Goal: Task Accomplishment & Management: Use online tool/utility

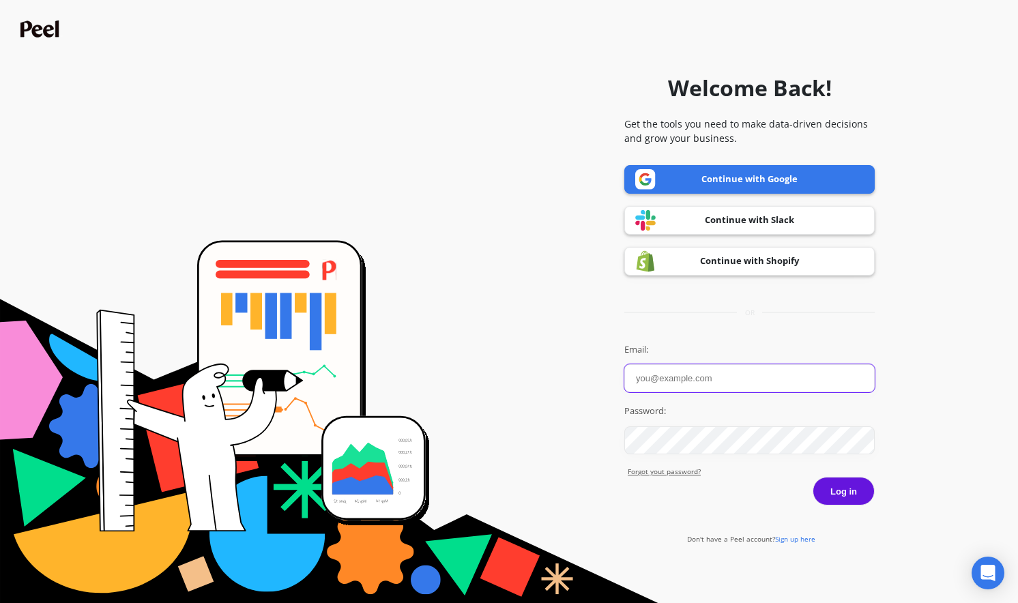
click at [706, 388] on input "Email:" at bounding box center [750, 379] width 251 height 28
paste input "[EMAIL_ADDRESS][DOMAIN_NAME]"
type input "[EMAIL_ADDRESS][DOMAIN_NAME]"
click at [842, 507] on div "Welcome Back! Get the tools you need to make data-driven decisions and grow you…" at bounding box center [750, 302] width 251 height 590
click at [842, 498] on button "Log in" at bounding box center [844, 491] width 62 height 29
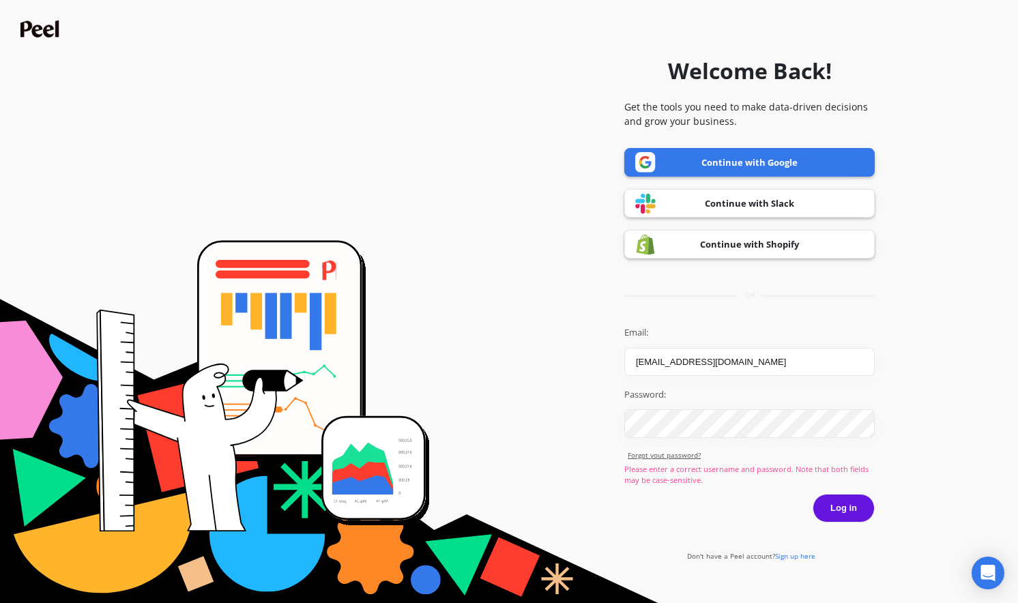
click at [853, 506] on button "Log in" at bounding box center [844, 508] width 62 height 29
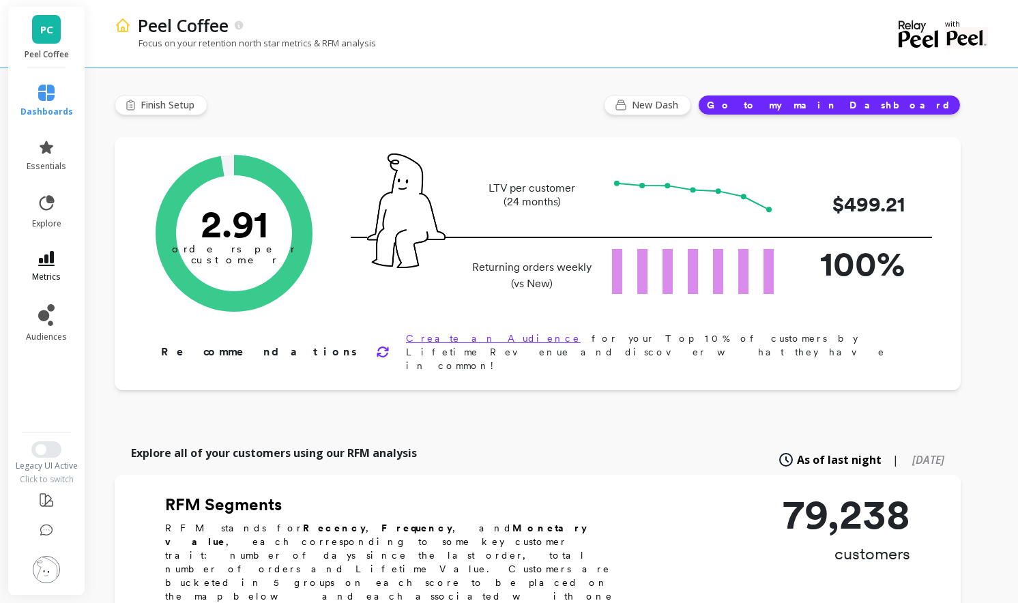
click at [43, 260] on icon at bounding box center [46, 258] width 16 height 15
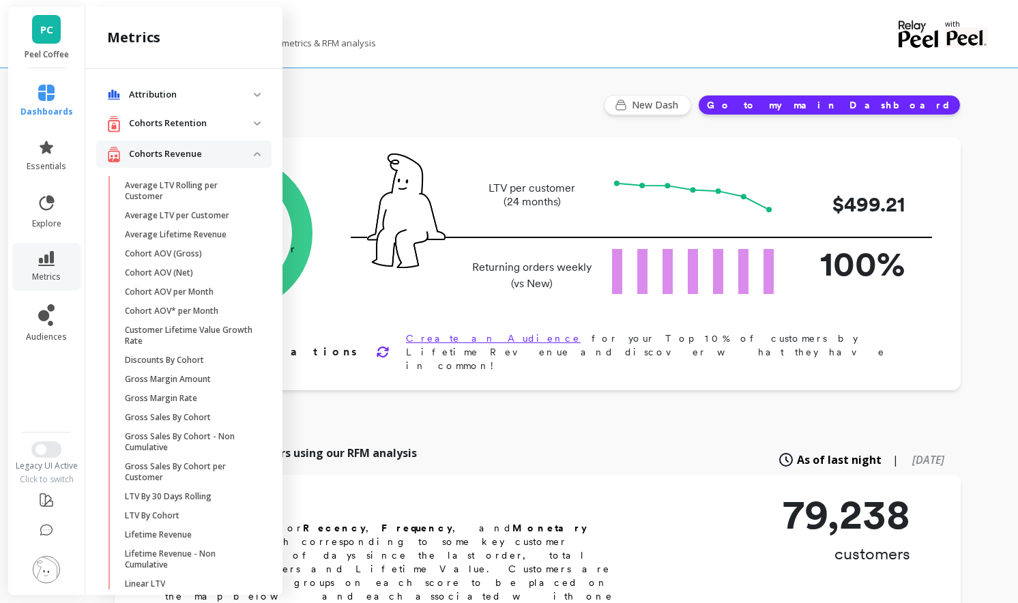
click at [172, 142] on revenue "Cohorts Revenue" at bounding box center [183, 155] width 175 height 28
